Goal: Navigation & Orientation: Find specific page/section

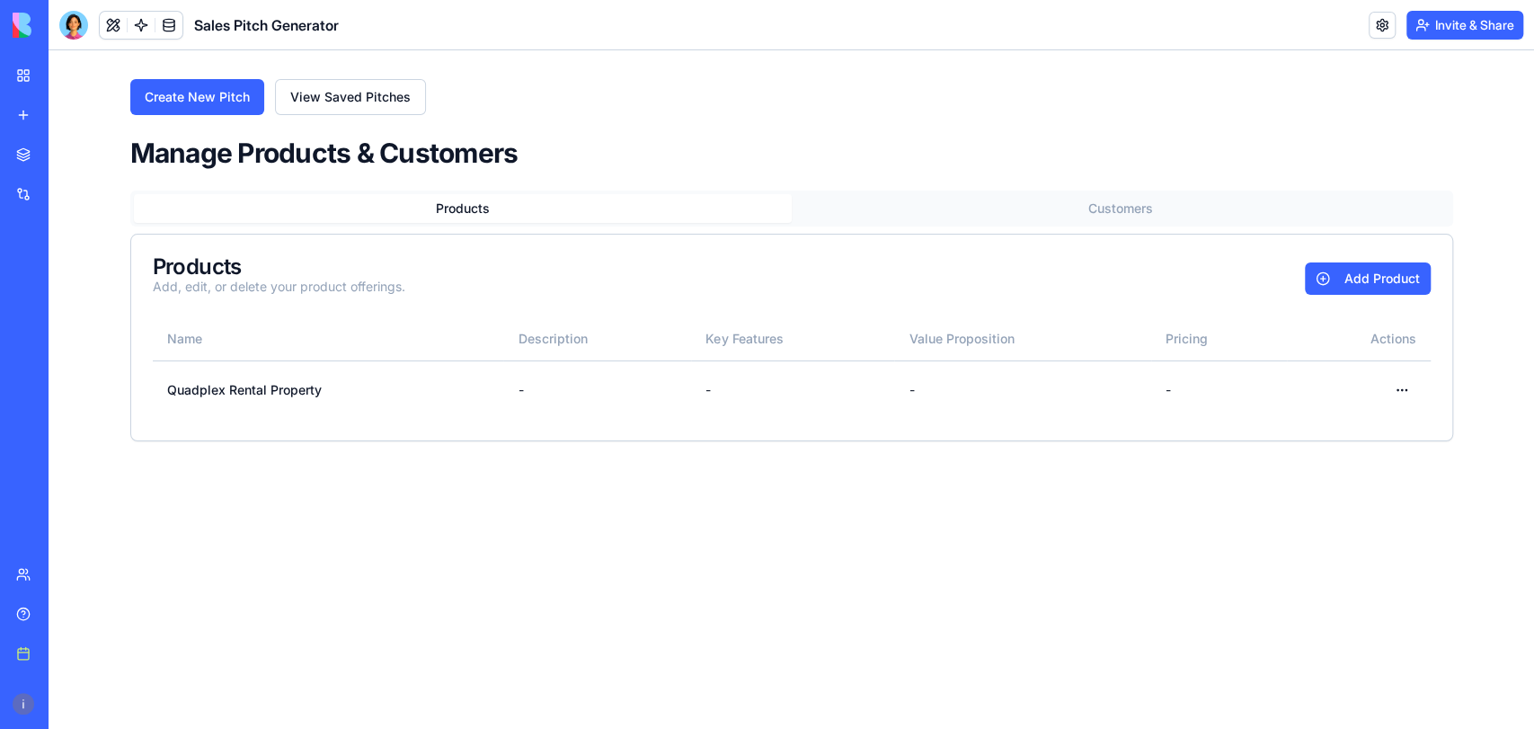
click at [59, 275] on div "Real Estate Investor Portal" at bounding box center [41, 280] width 50 height 18
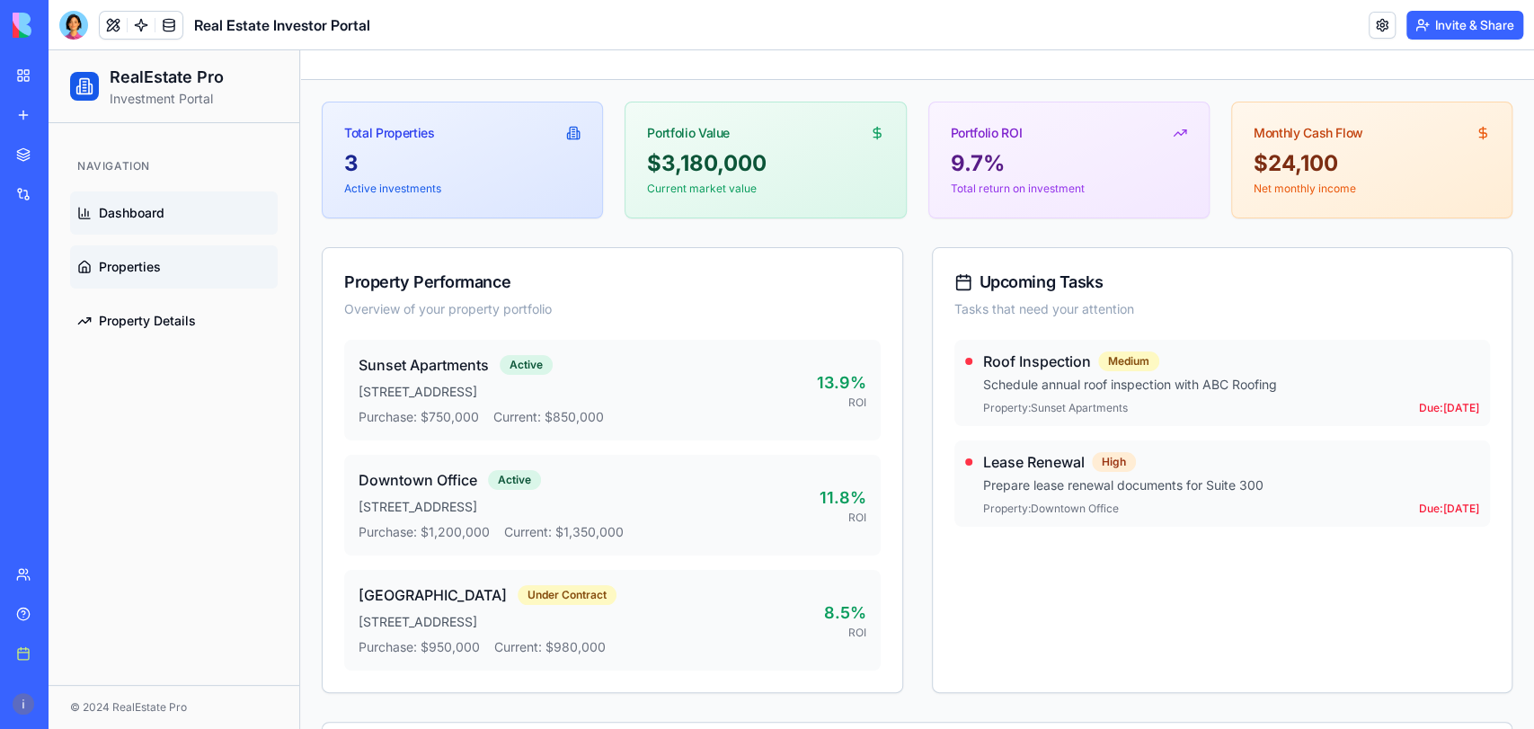
click at [122, 269] on span "Properties" at bounding box center [130, 267] width 62 height 18
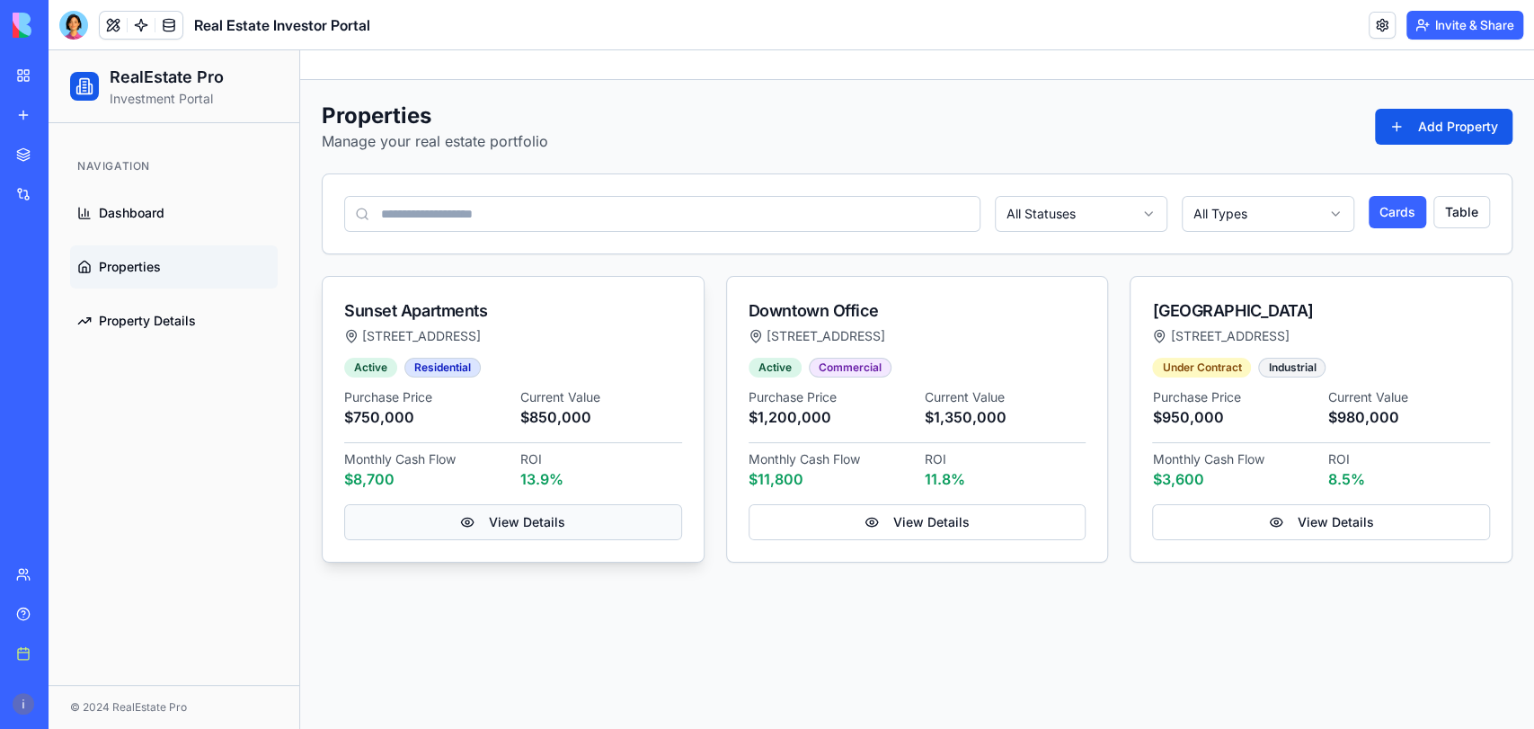
click at [510, 511] on link "View Details" at bounding box center [513, 522] width 338 height 36
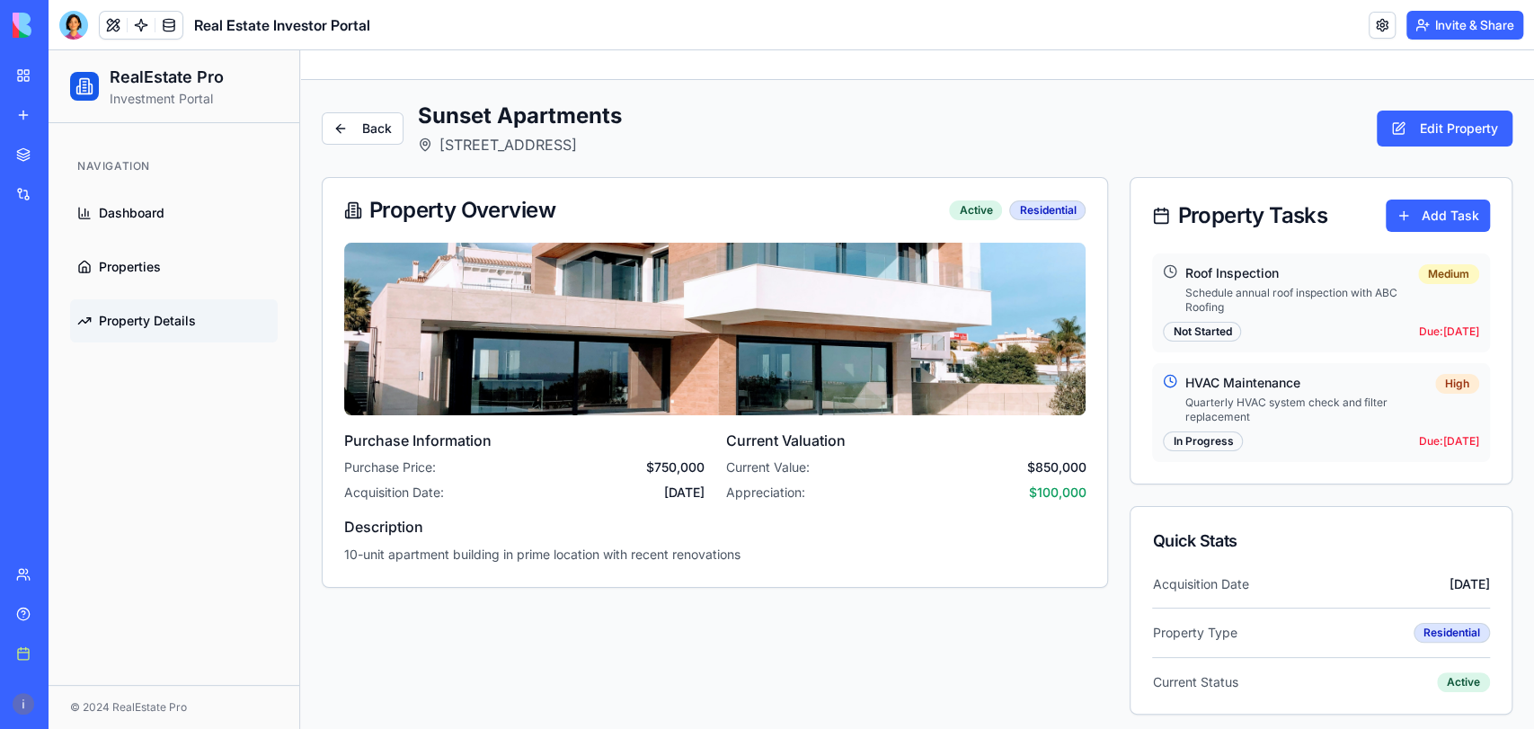
click at [66, 75] on div "My workspace" at bounding box center [54, 75] width 23 height 18
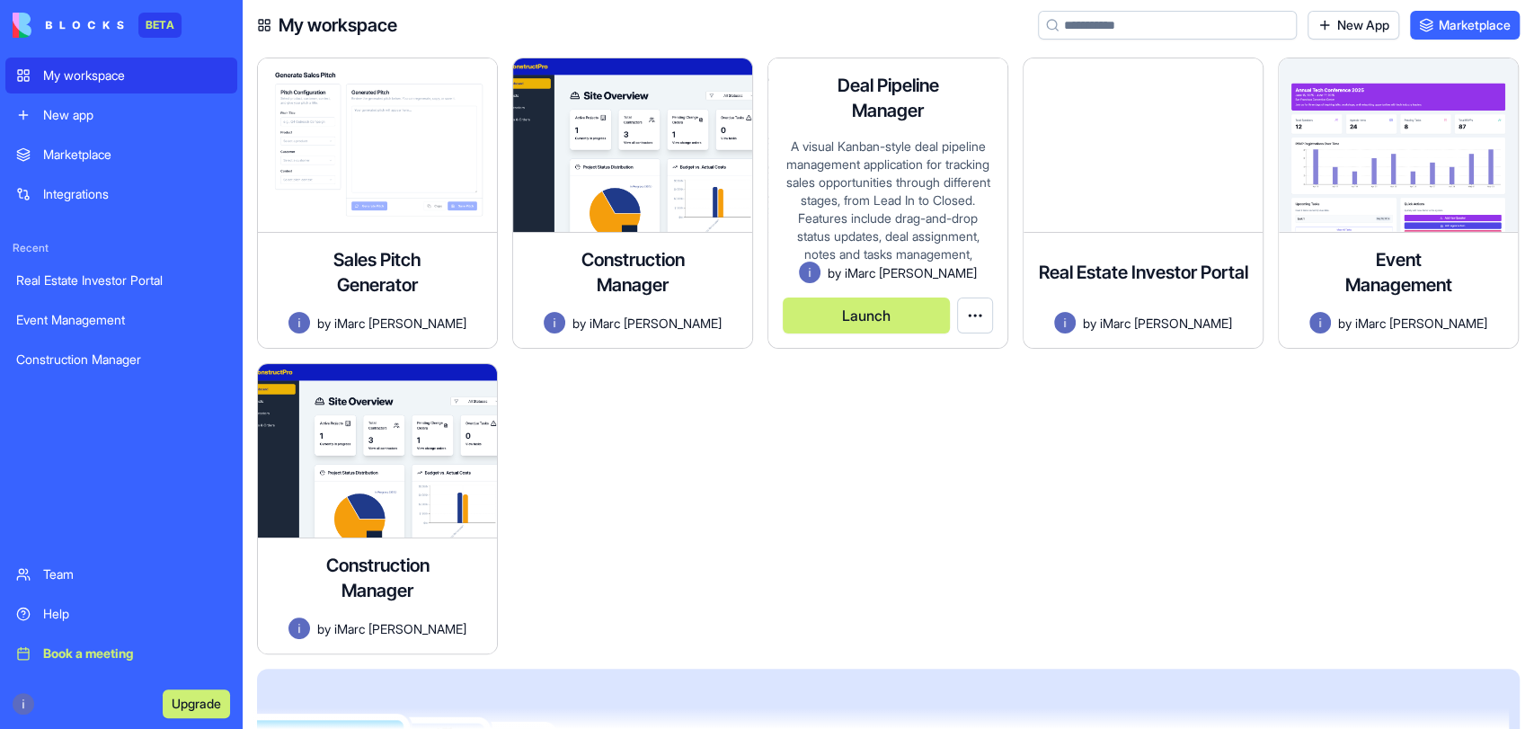
click at [800, 203] on div "A visual Kanban-style deal pipeline management application for tracking sales o…" at bounding box center [888, 199] width 210 height 124
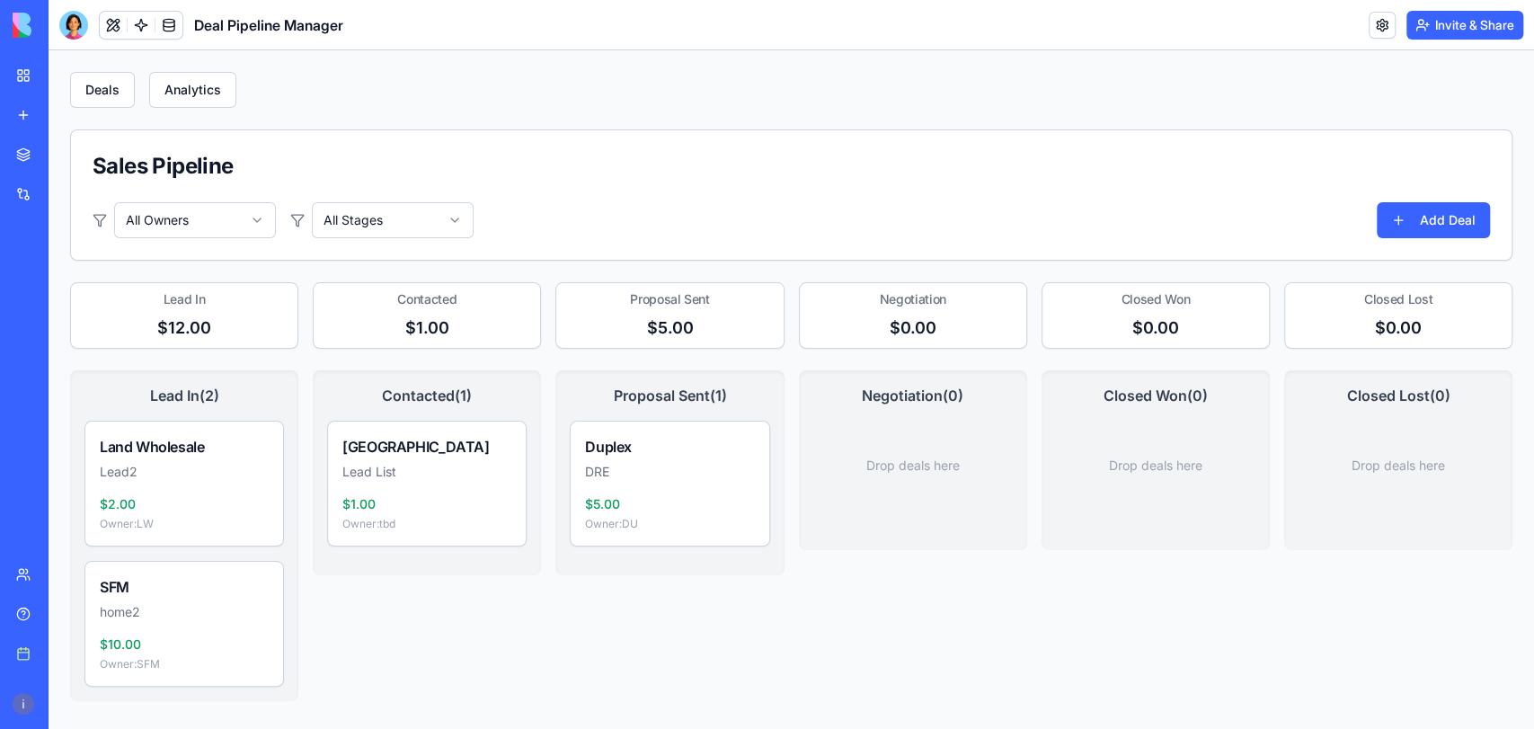
click at [66, 362] on div "Construction Manager" at bounding box center [41, 359] width 50 height 18
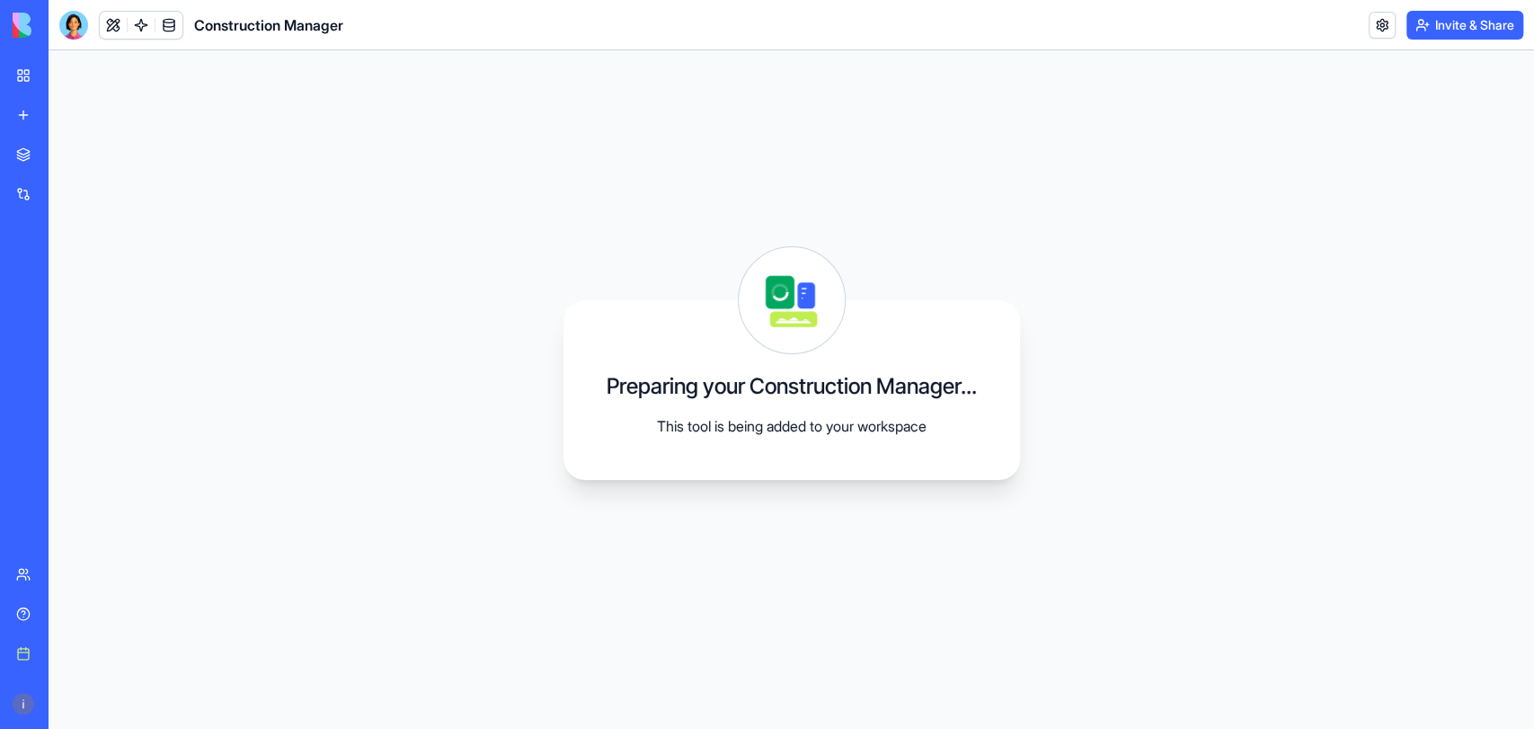
click at [49, 74] on div "My workspace" at bounding box center [54, 75] width 23 height 18
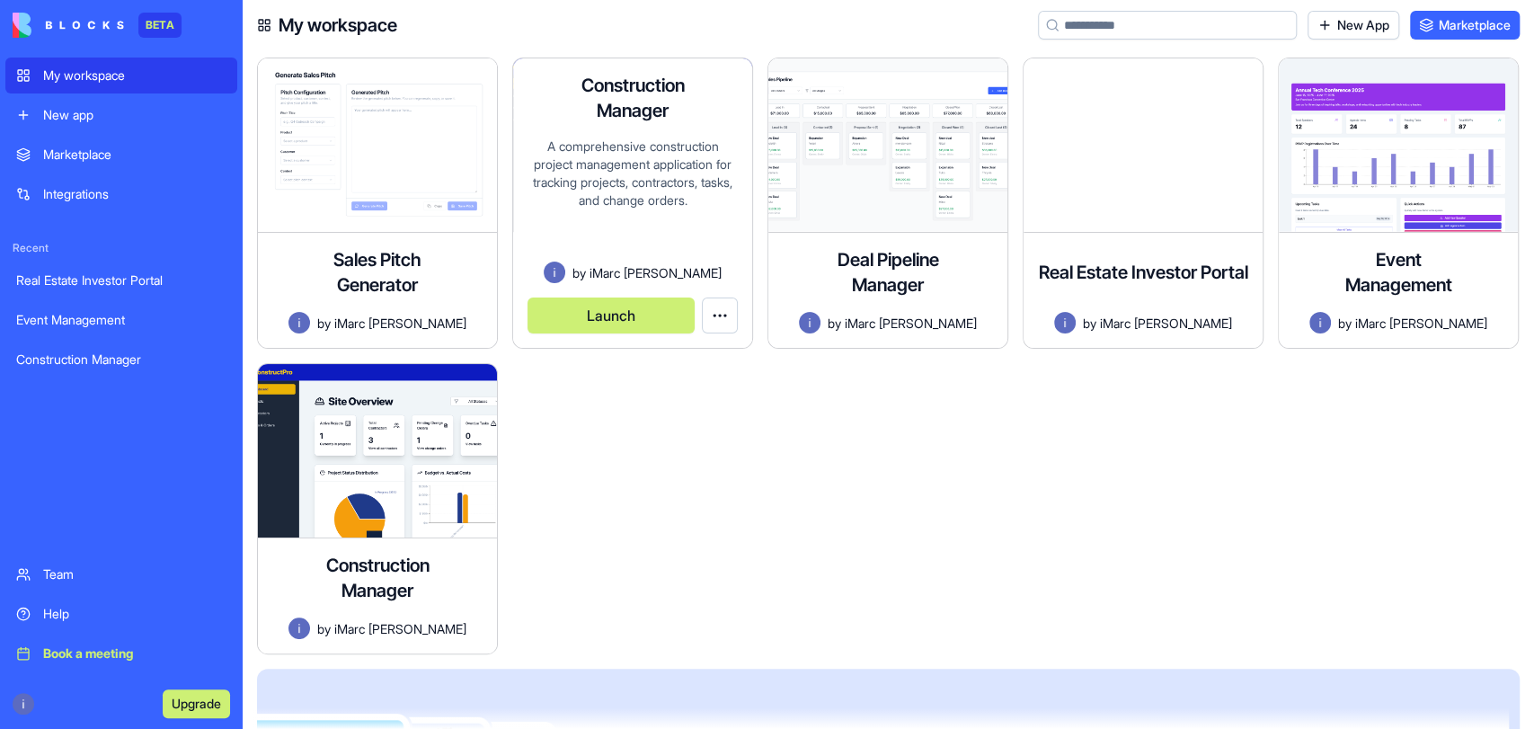
click at [614, 307] on button "Launch" at bounding box center [610, 315] width 167 height 36
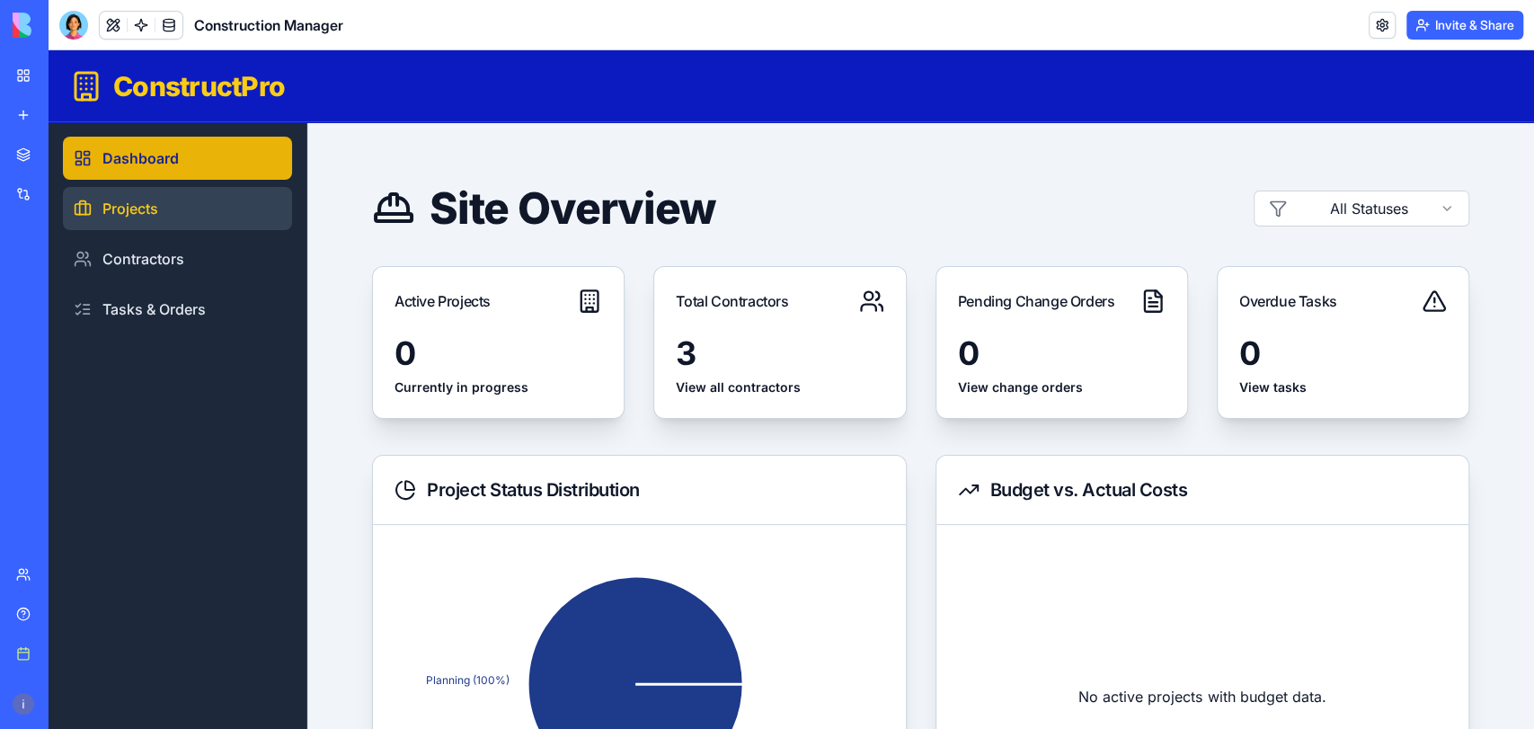
click at [120, 203] on link "Projects" at bounding box center [177, 208] width 229 height 43
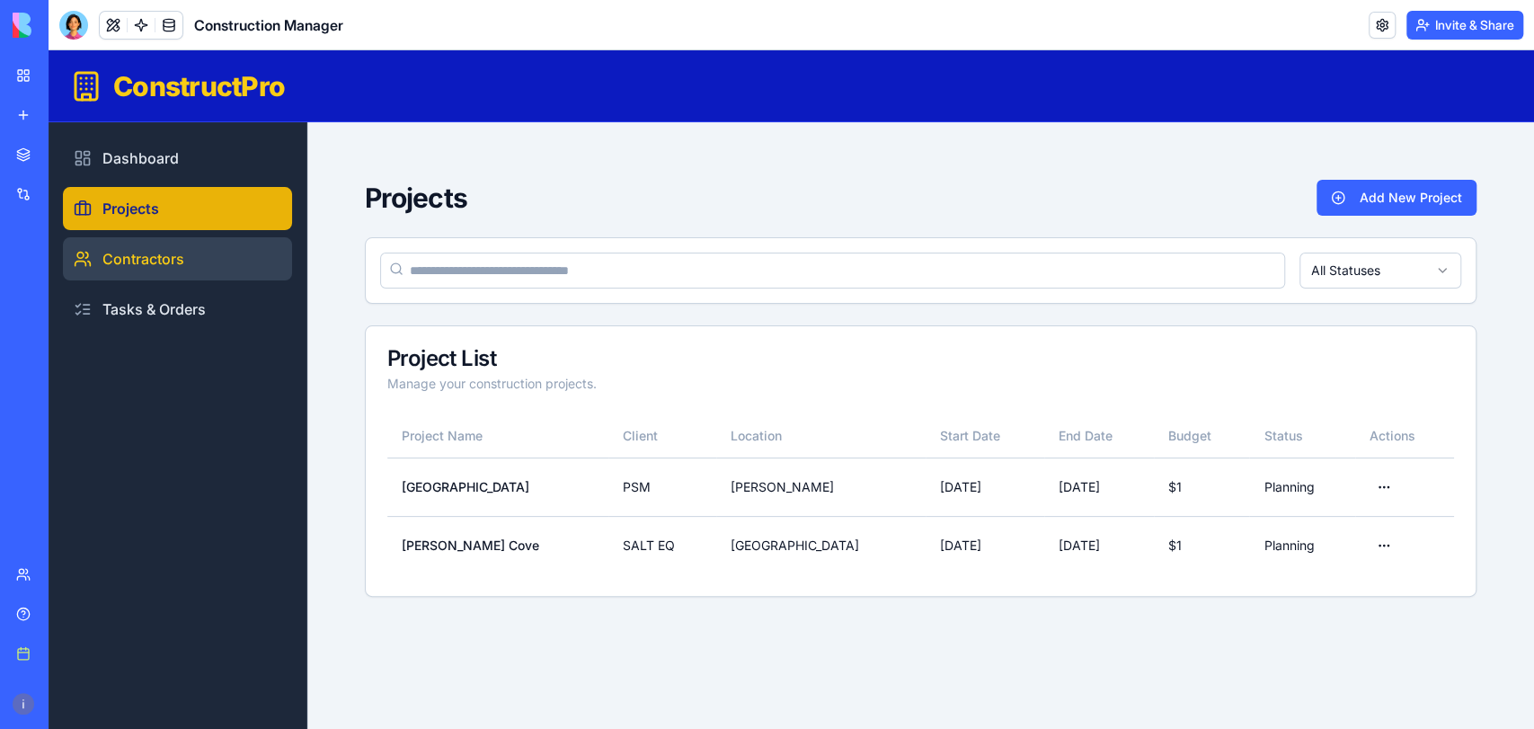
click at [168, 240] on link "Contractors" at bounding box center [177, 258] width 229 height 43
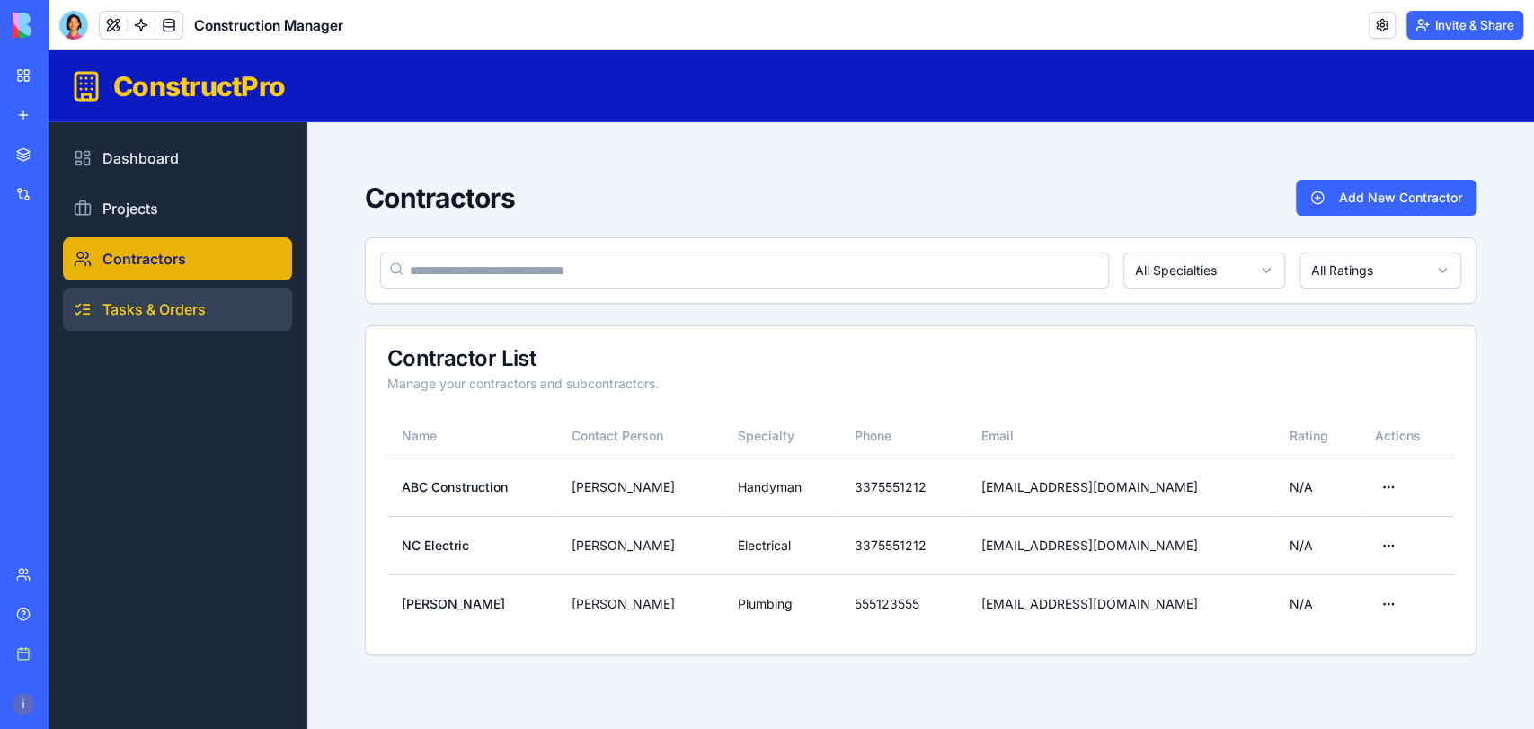
click at [178, 323] on link "Tasks & Orders" at bounding box center [177, 309] width 229 height 43
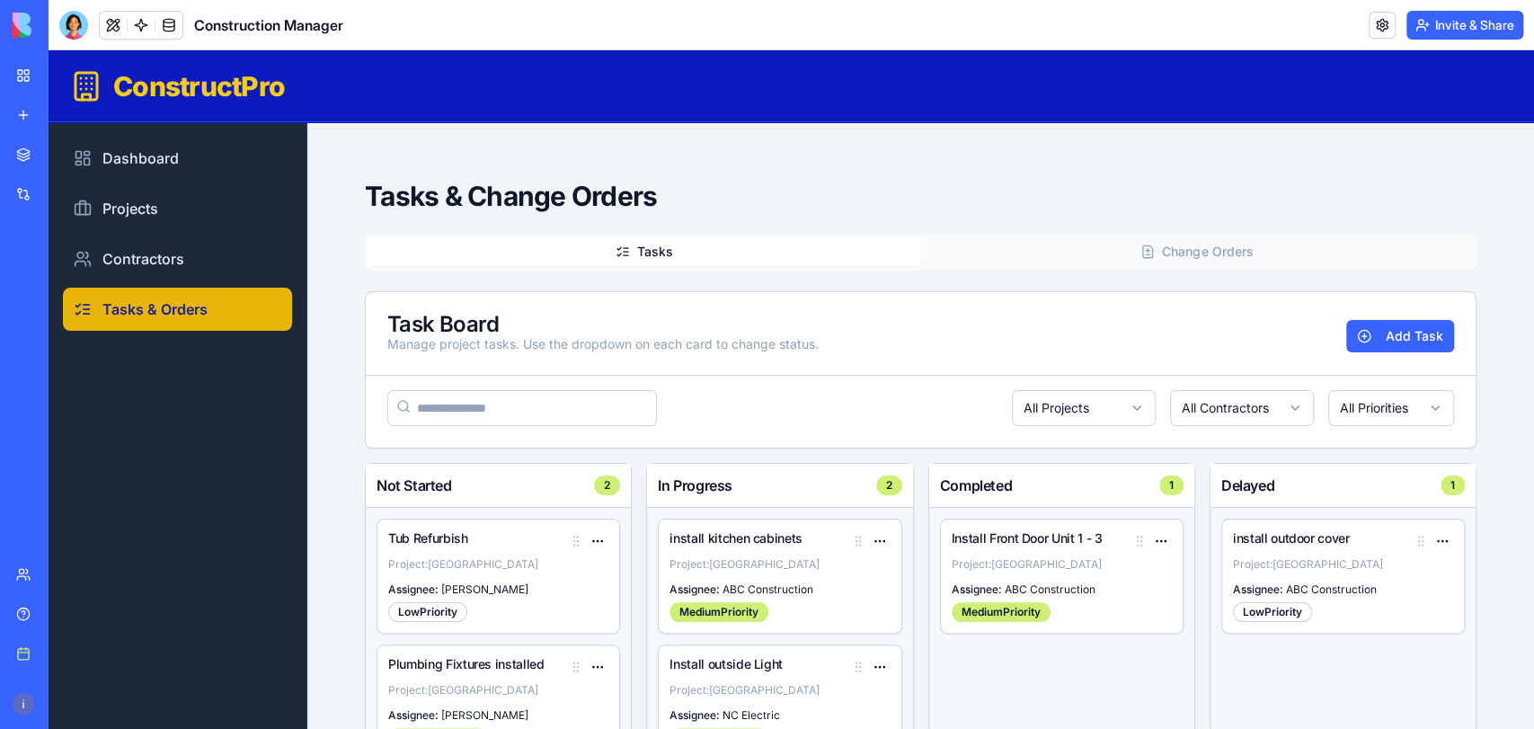
click at [18, 60] on link "My workspace" at bounding box center [41, 76] width 72 height 36
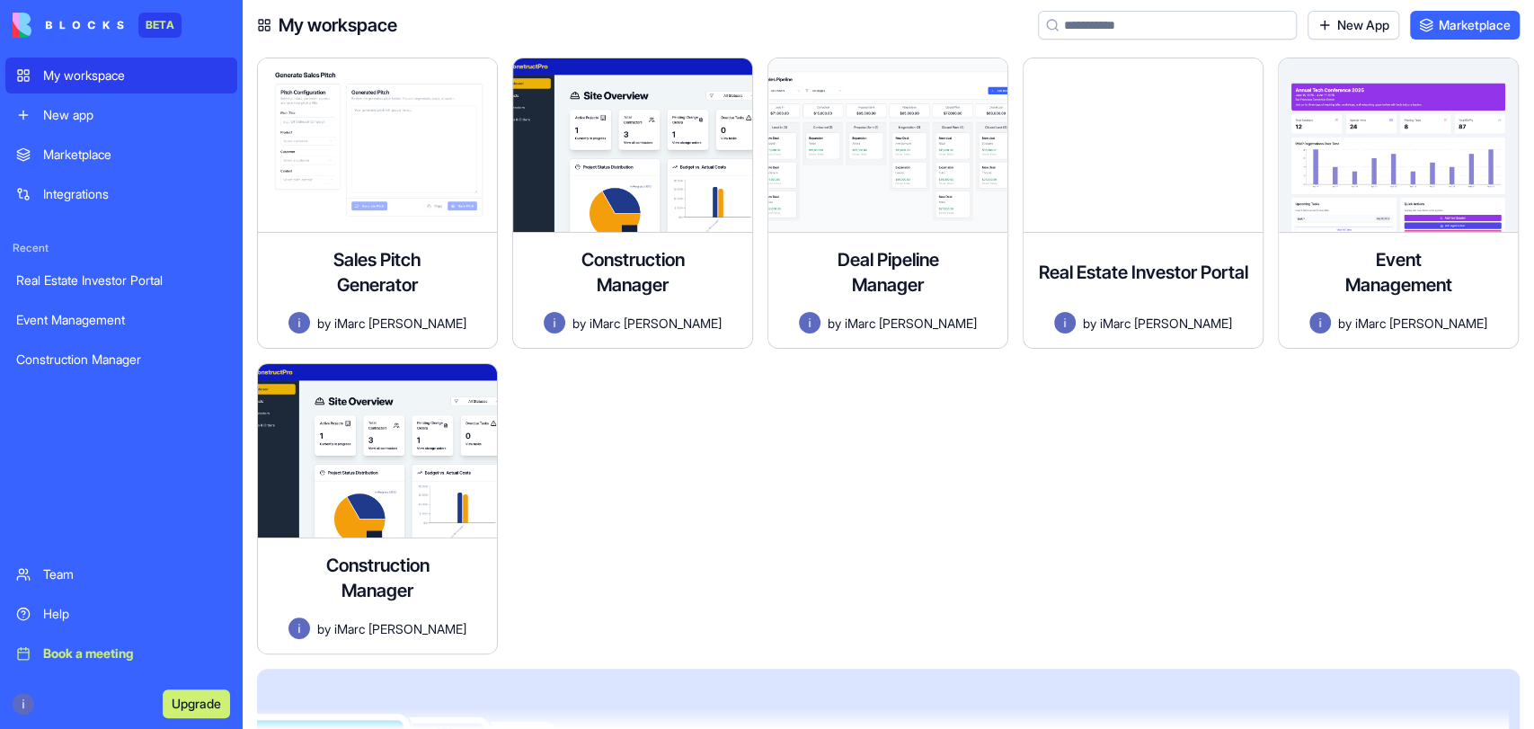
click at [86, 278] on div "Real Estate Investor Portal" at bounding box center [121, 280] width 210 height 18
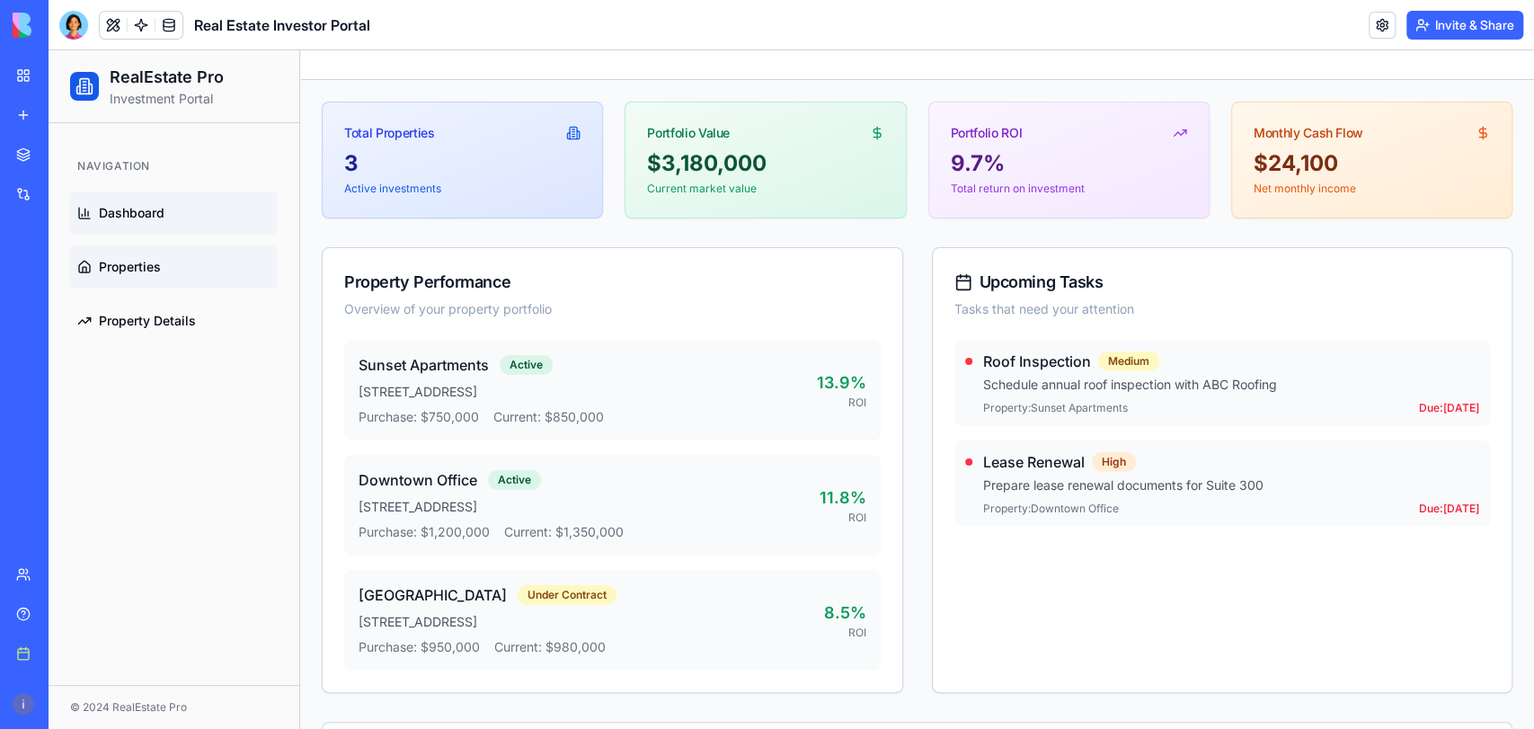
click at [135, 273] on span "Properties" at bounding box center [130, 267] width 62 height 18
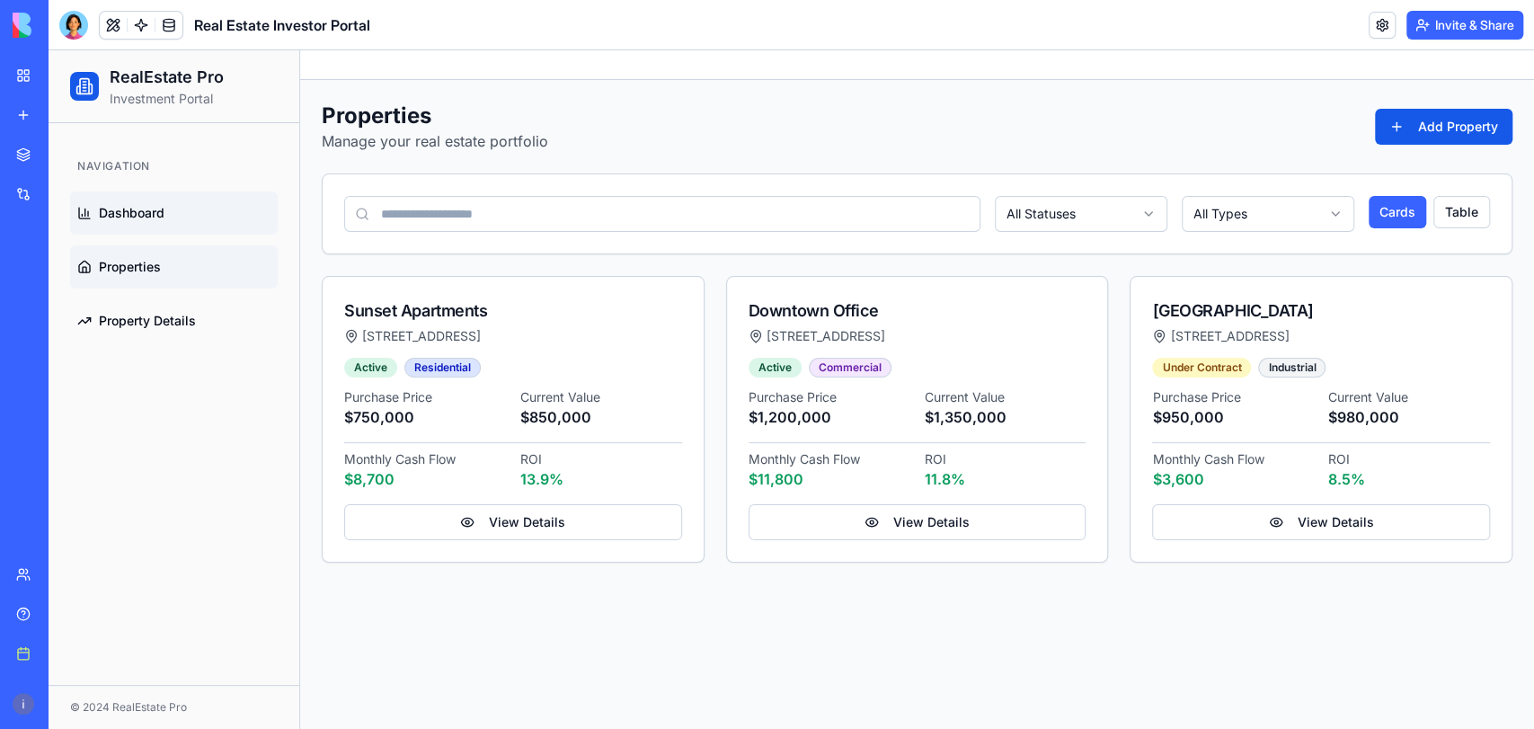
click at [149, 216] on span "Dashboard" at bounding box center [132, 213] width 66 height 18
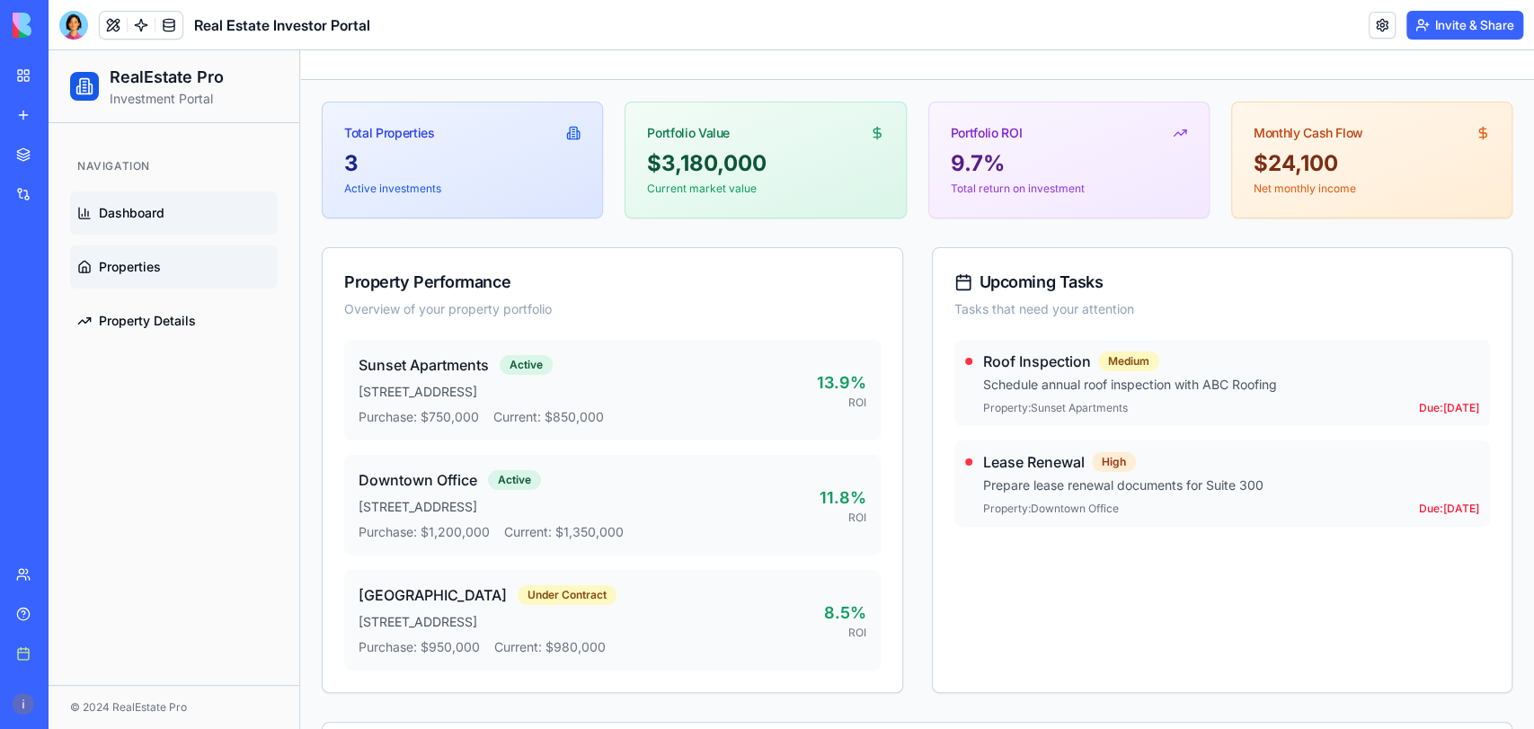
click at [120, 262] on span "Properties" at bounding box center [130, 267] width 62 height 18
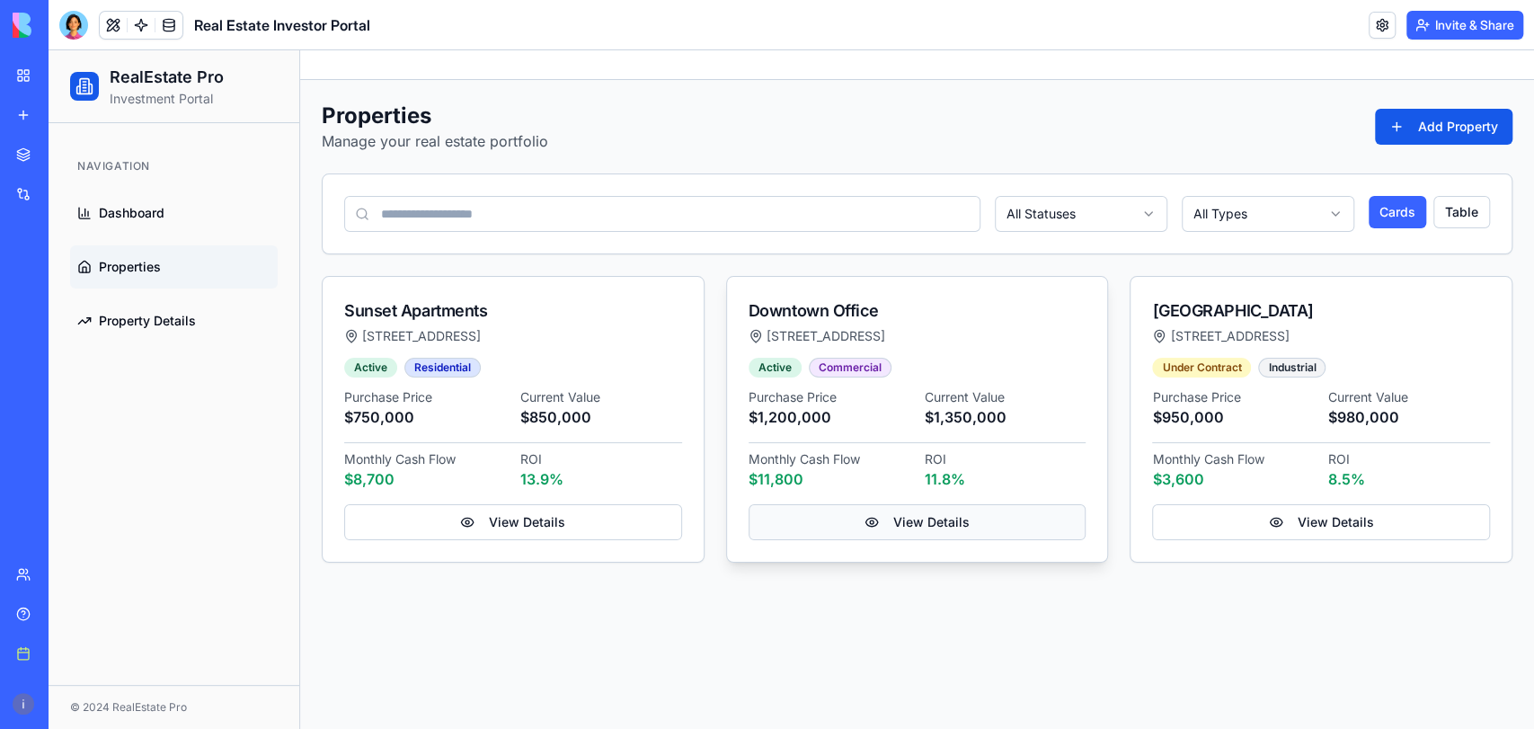
click at [868, 526] on link "View Details" at bounding box center [917, 522] width 338 height 36
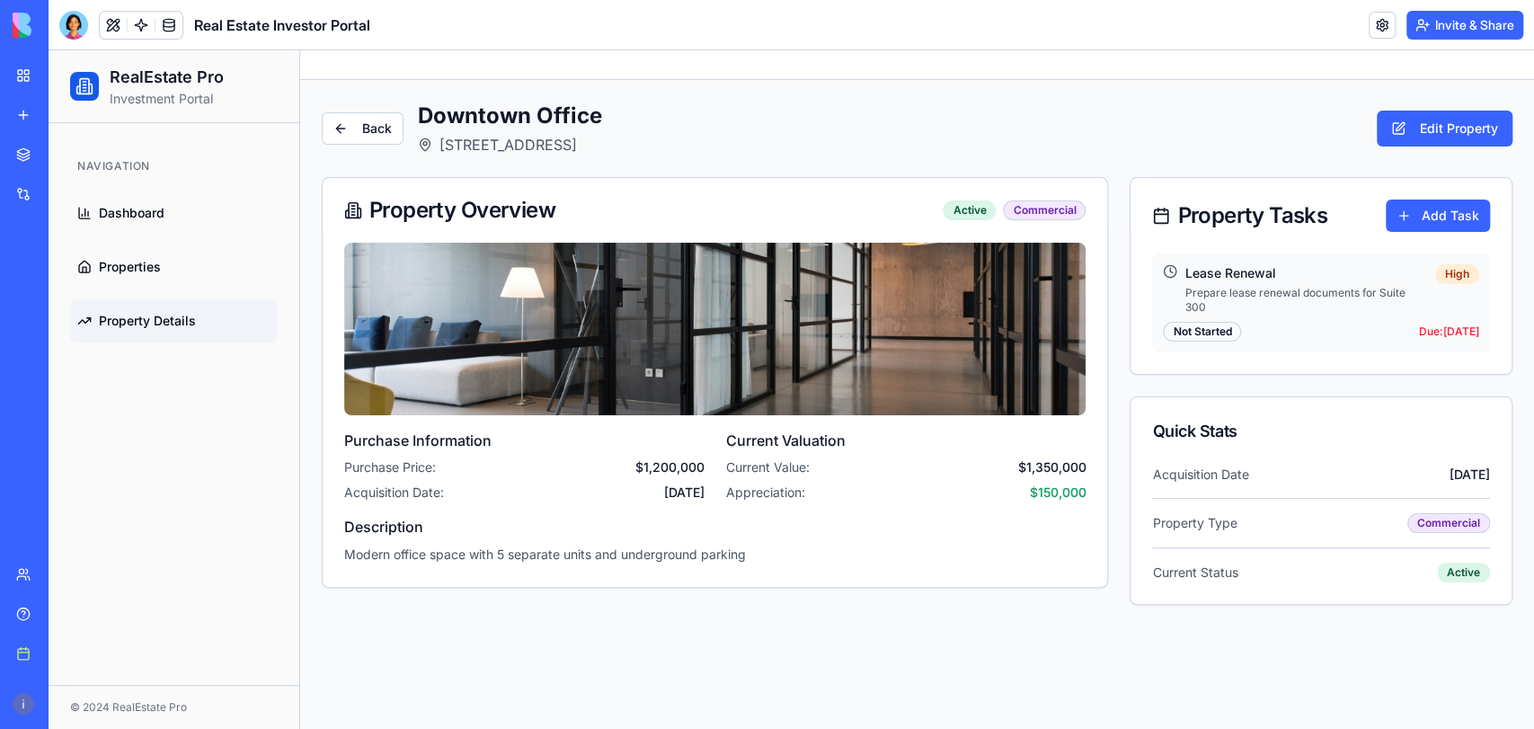
click at [125, 318] on span "Property Details" at bounding box center [147, 321] width 97 height 18
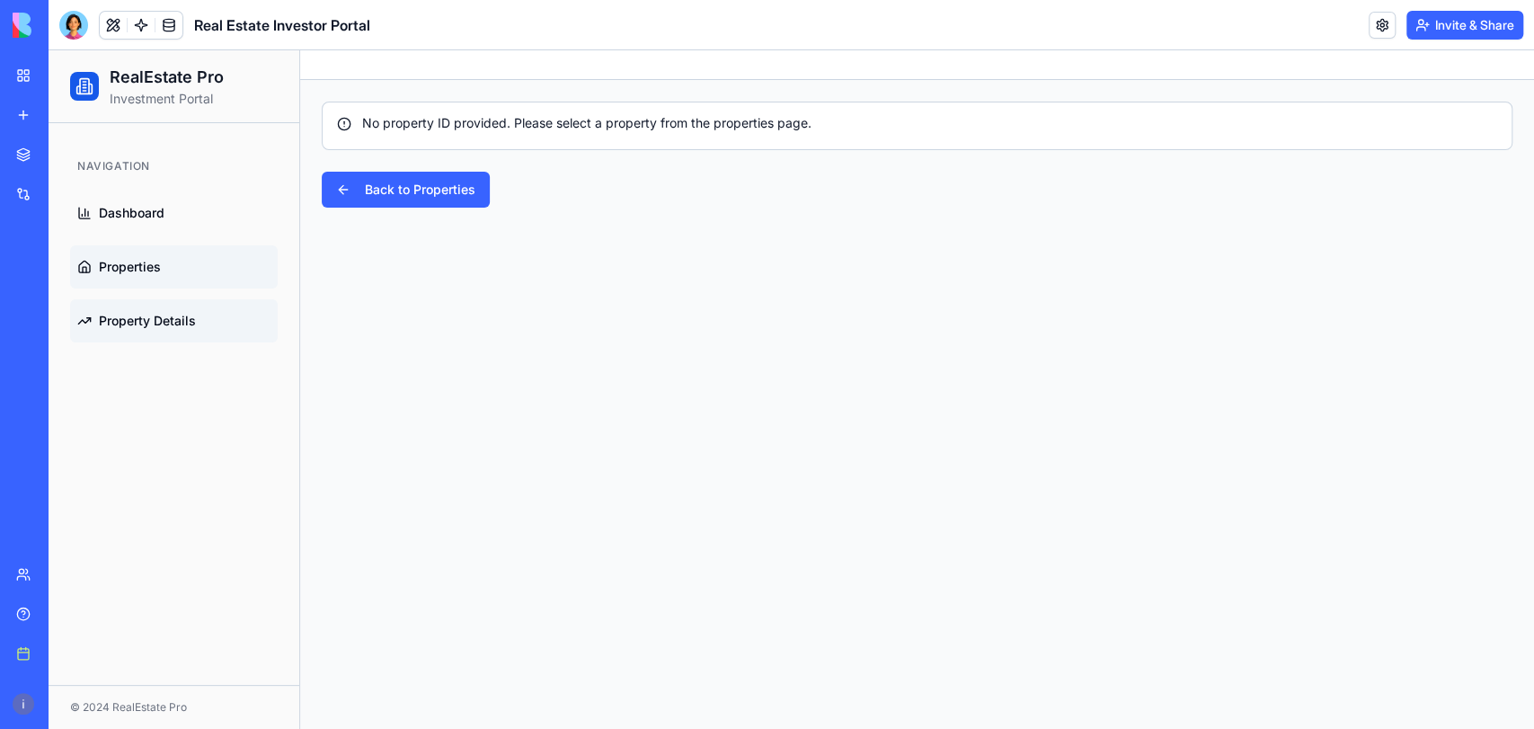
click at [97, 254] on link "Properties" at bounding box center [174, 266] width 208 height 43
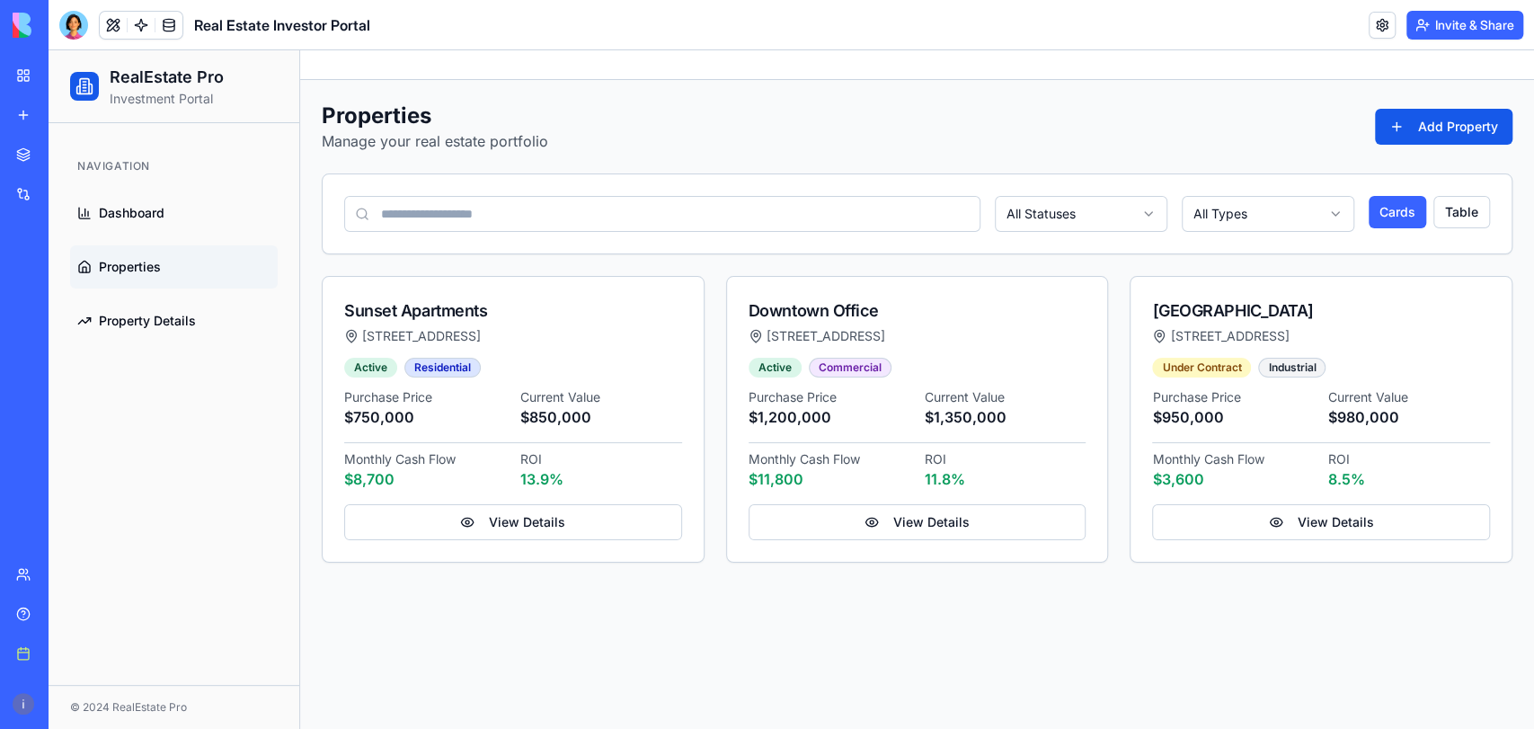
click at [22, 204] on link "Integrations" at bounding box center [41, 194] width 72 height 36
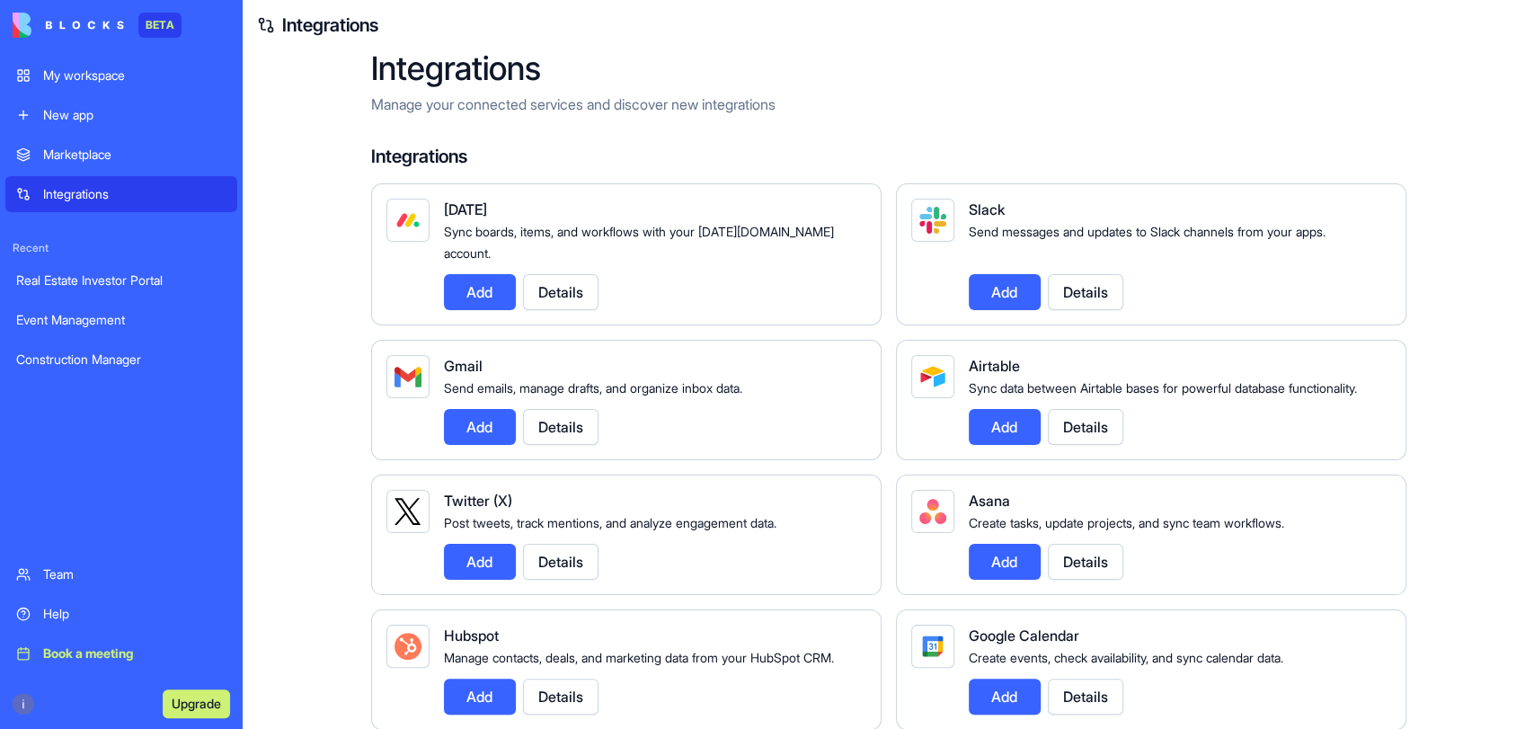
click at [86, 78] on div "My workspace" at bounding box center [134, 75] width 183 height 18
